Goal: Task Accomplishment & Management: Manage account settings

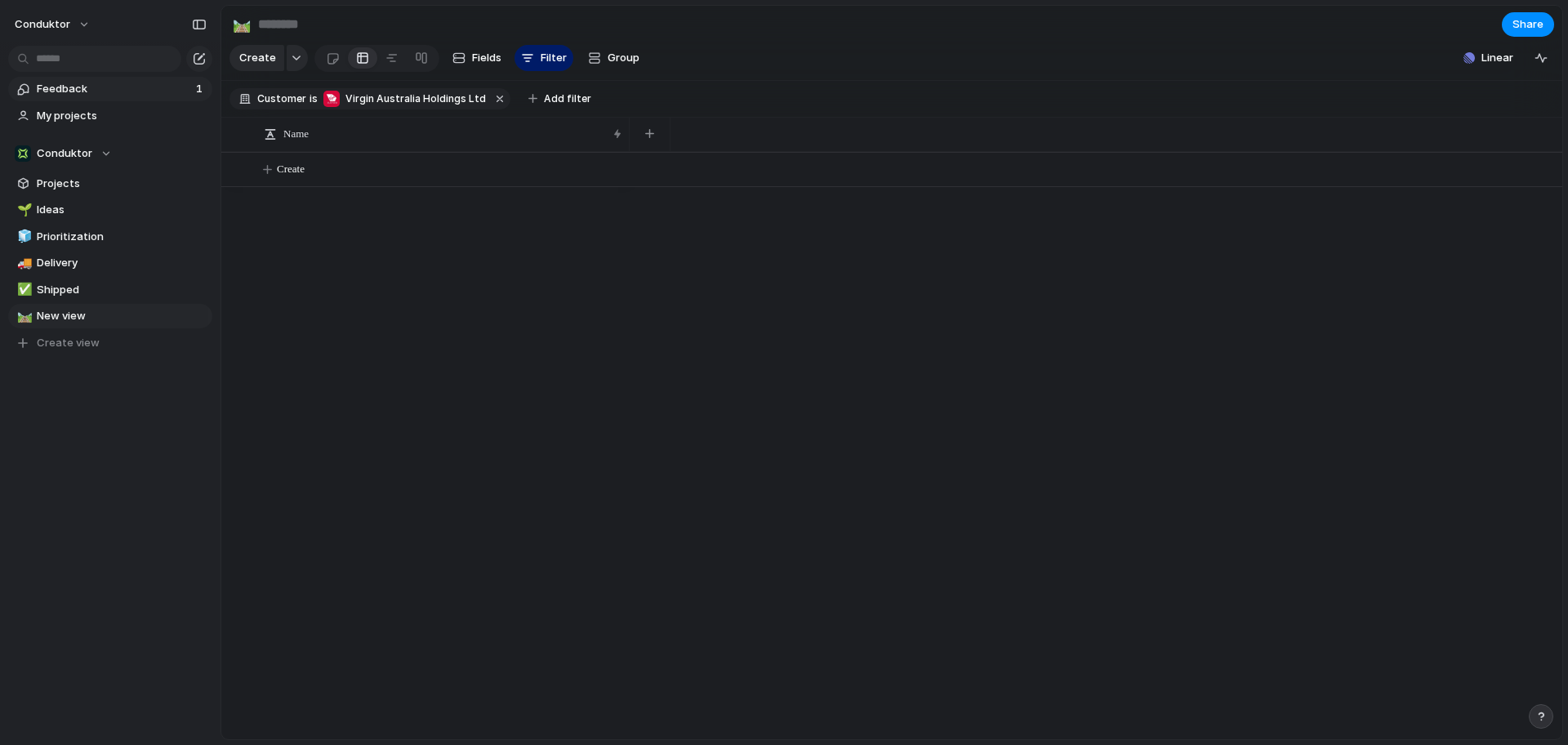
click at [164, 87] on span "Feedback" at bounding box center [114, 88] width 154 height 16
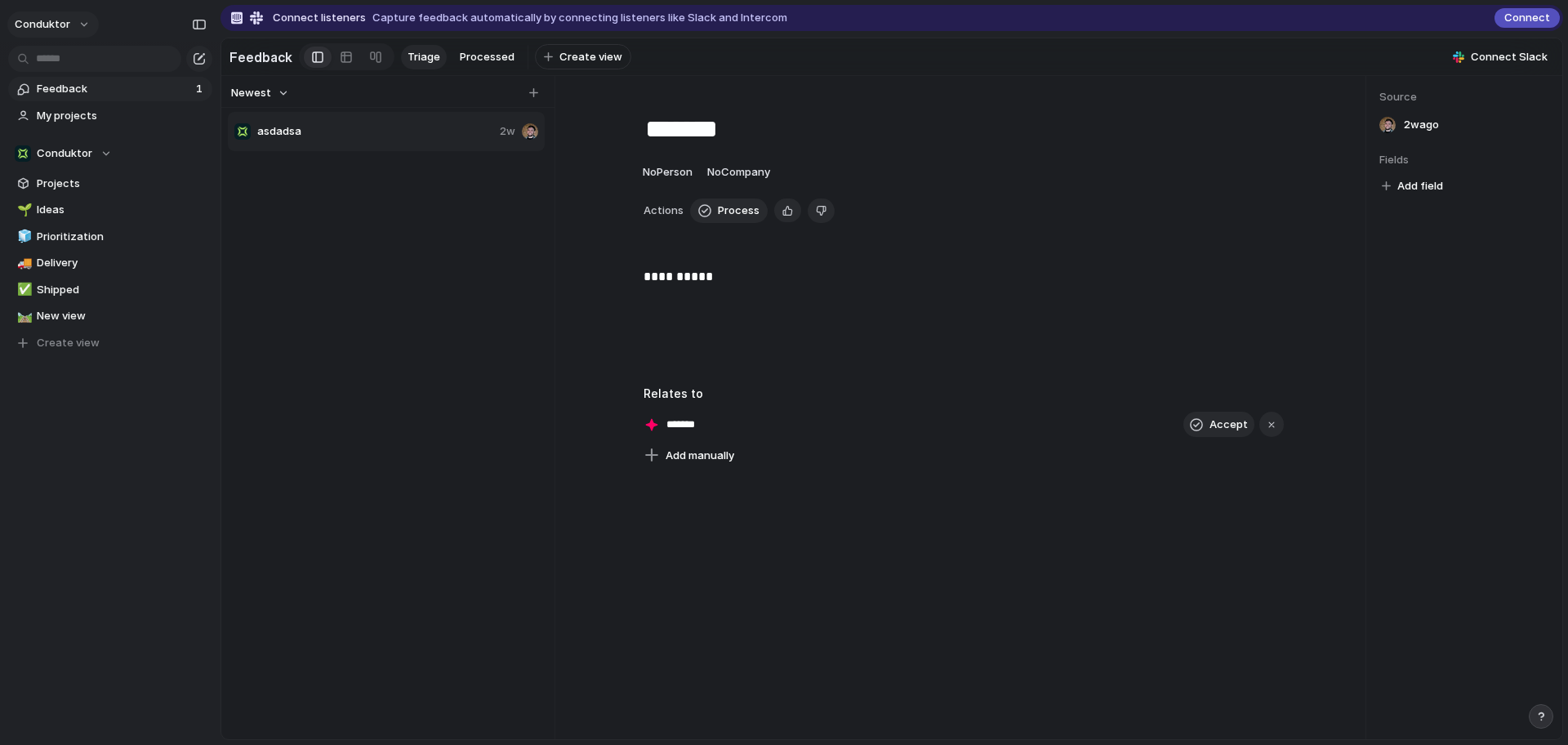
click at [69, 25] on button "Conduktor" at bounding box center [53, 24] width 91 height 26
click at [64, 64] on span "Settings" at bounding box center [59, 61] width 45 height 16
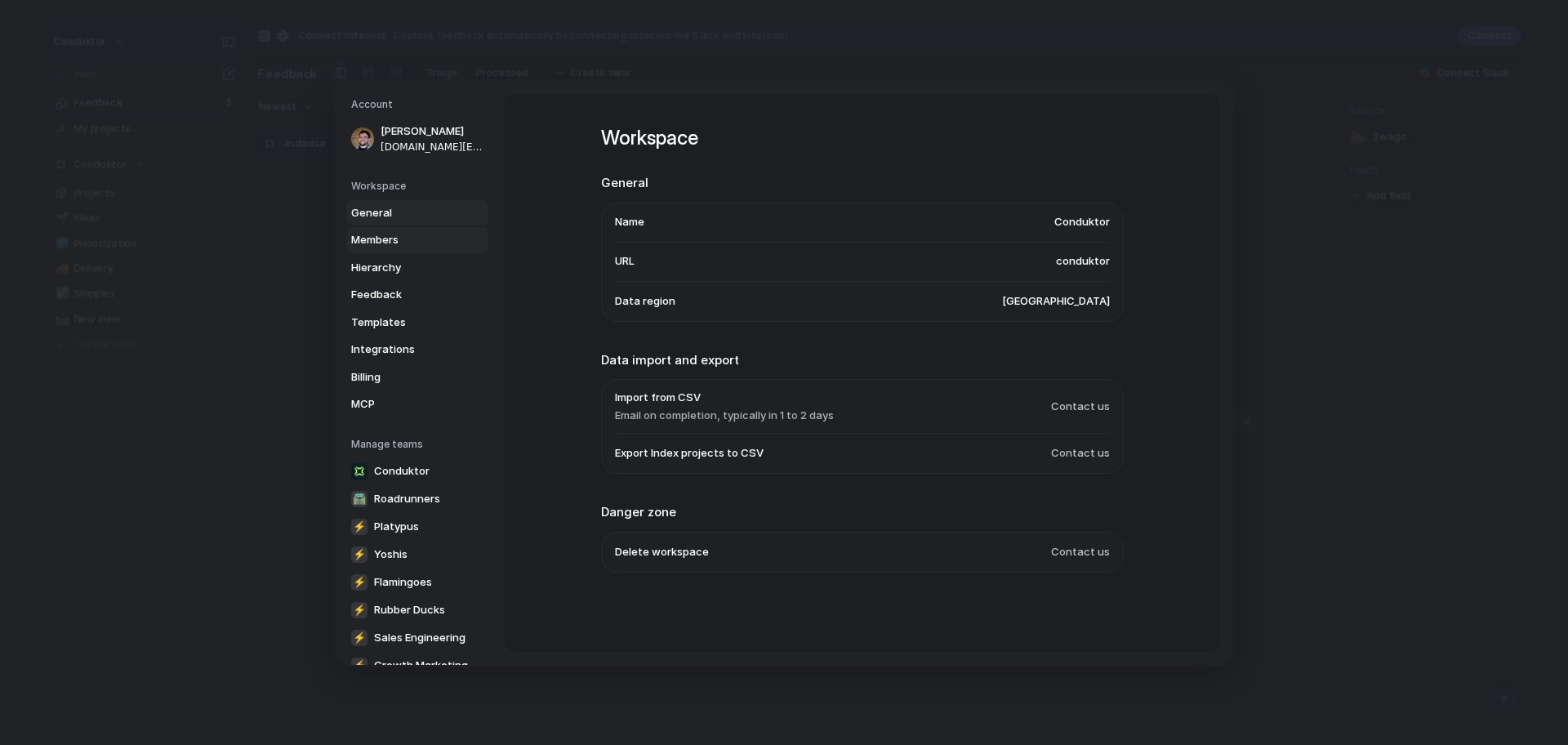
click at [389, 237] on span "Members" at bounding box center [403, 240] width 104 height 16
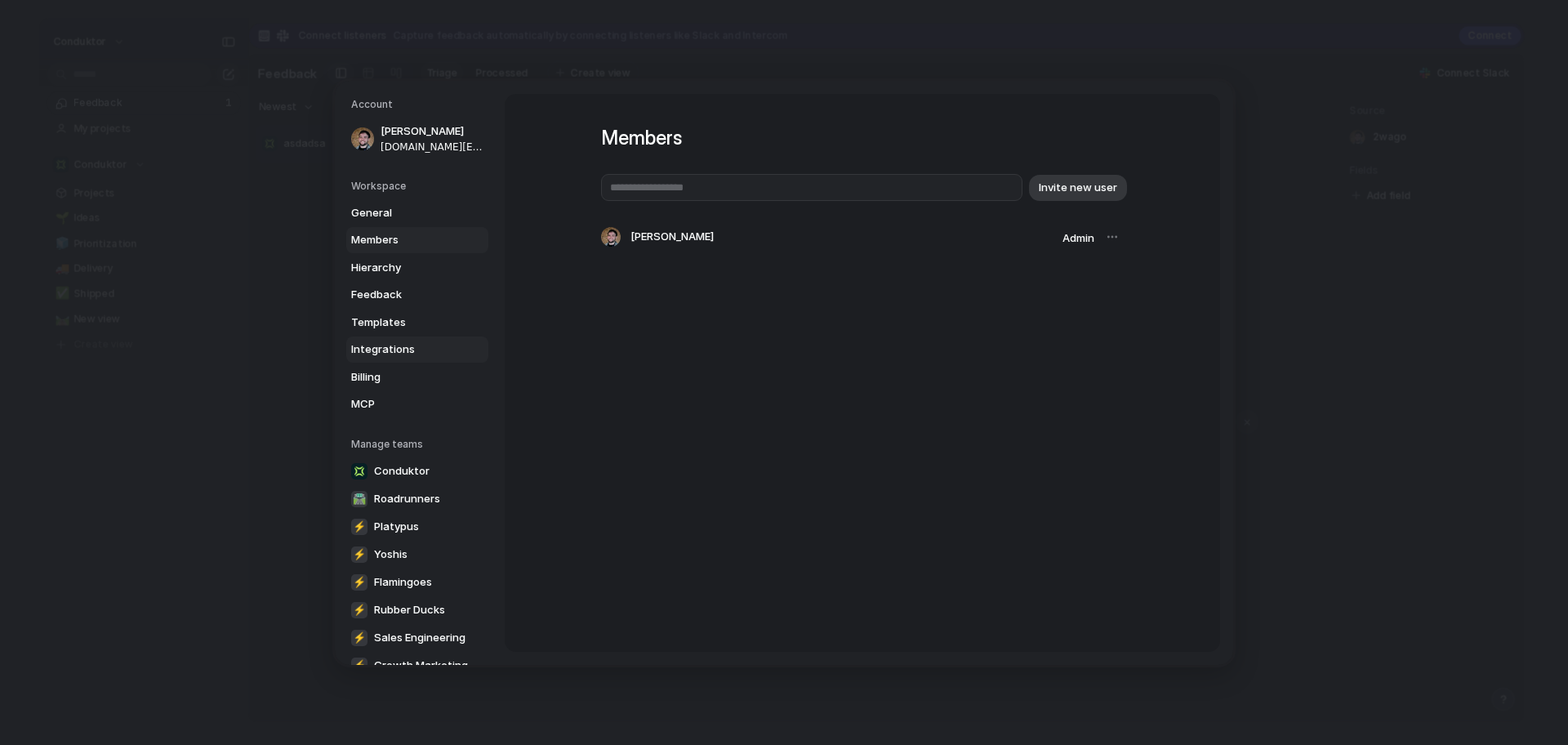
click at [388, 360] on link "Integrations" at bounding box center [418, 349] width 142 height 26
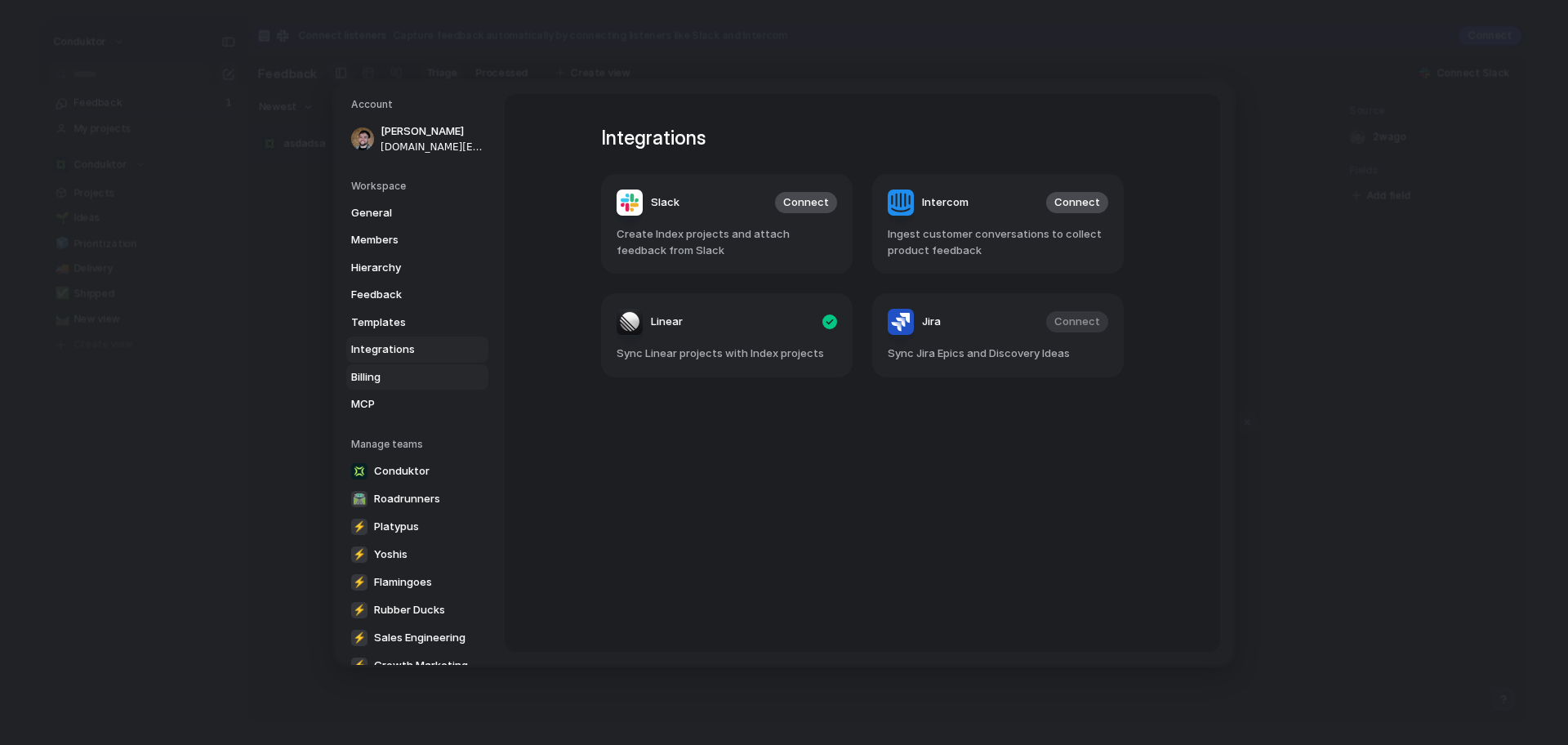
click at [374, 375] on span "Billing" at bounding box center [403, 376] width 104 height 16
